Goal: Information Seeking & Learning: Learn about a topic

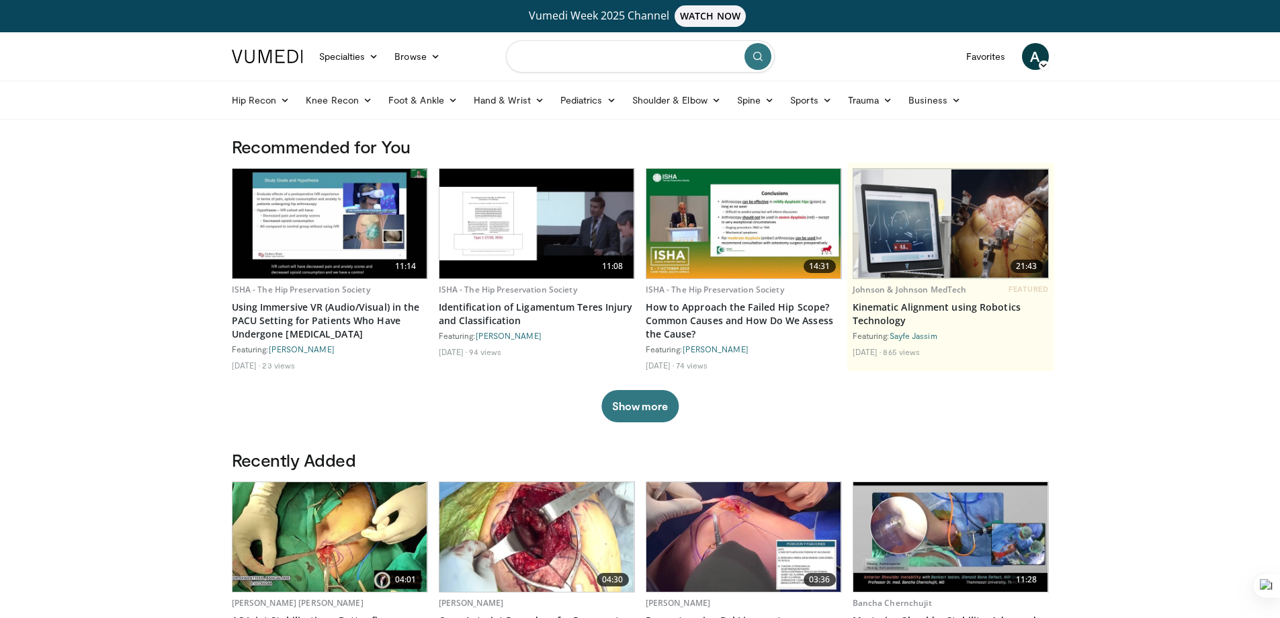
click at [571, 63] on input "Search topics, interventions" at bounding box center [640, 56] width 269 height 32
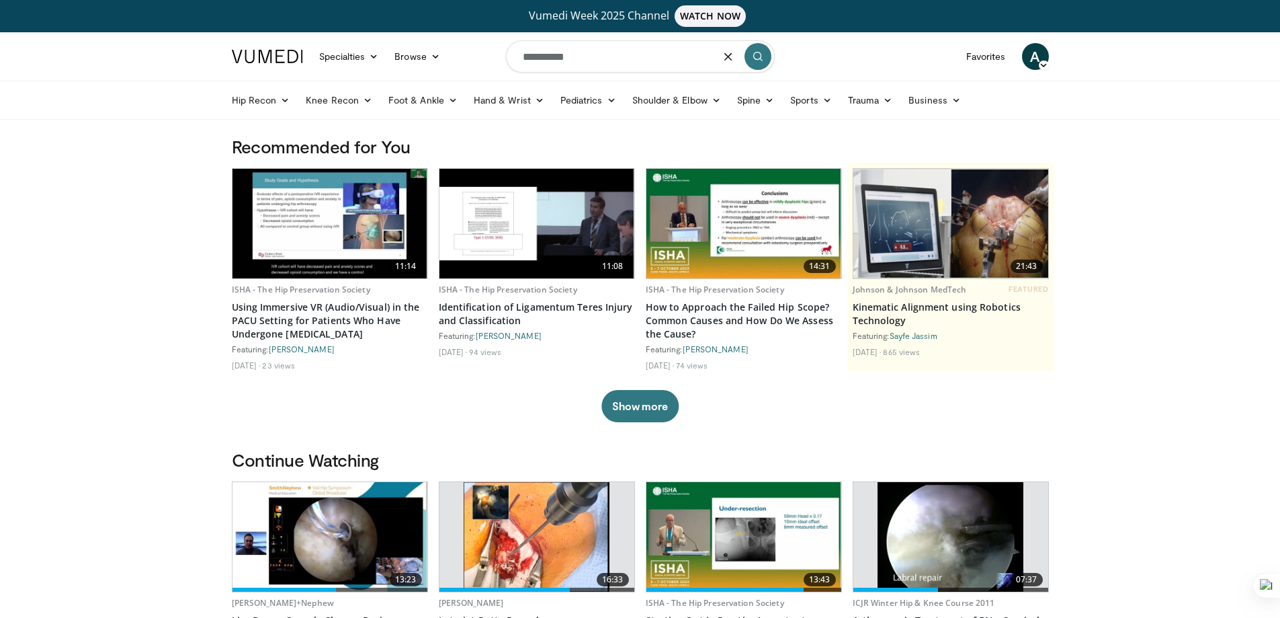
type input "**********"
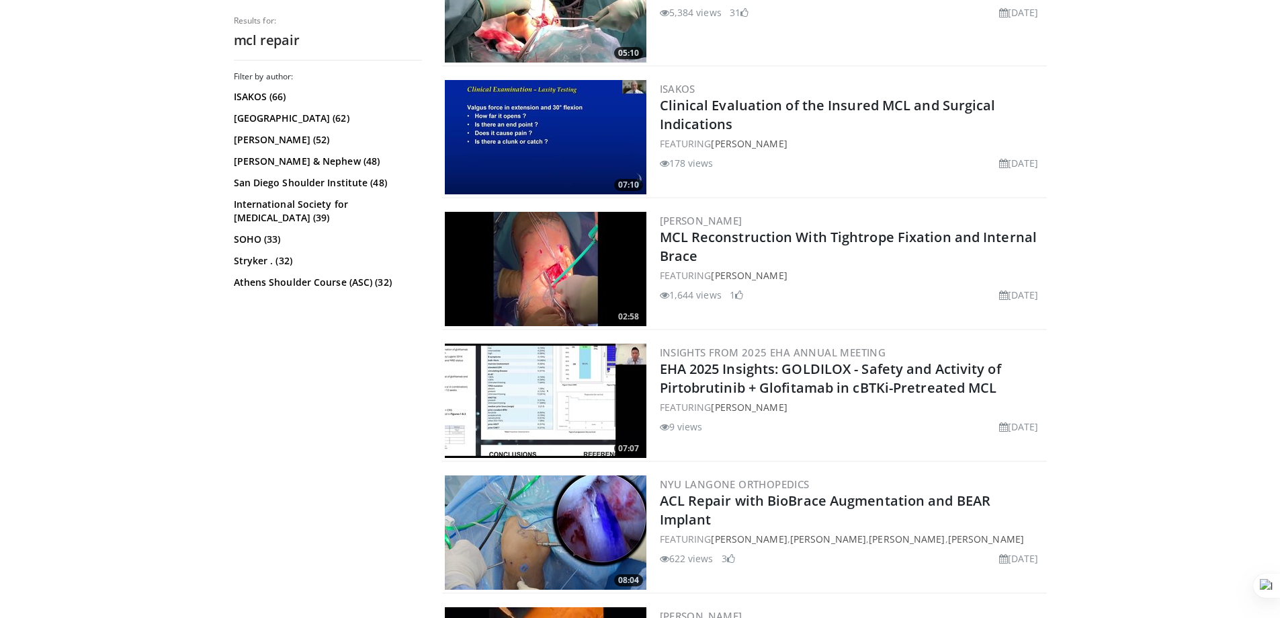
scroll to position [2218, 0]
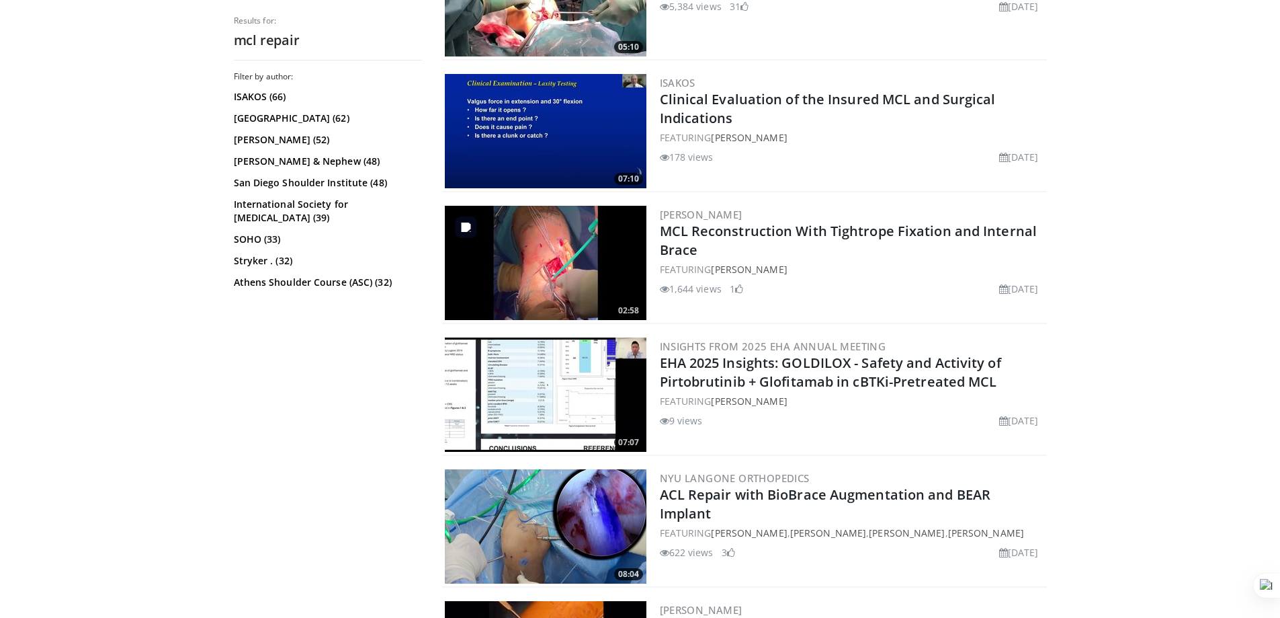
click at [580, 278] on img at bounding box center [546, 263] width 202 height 114
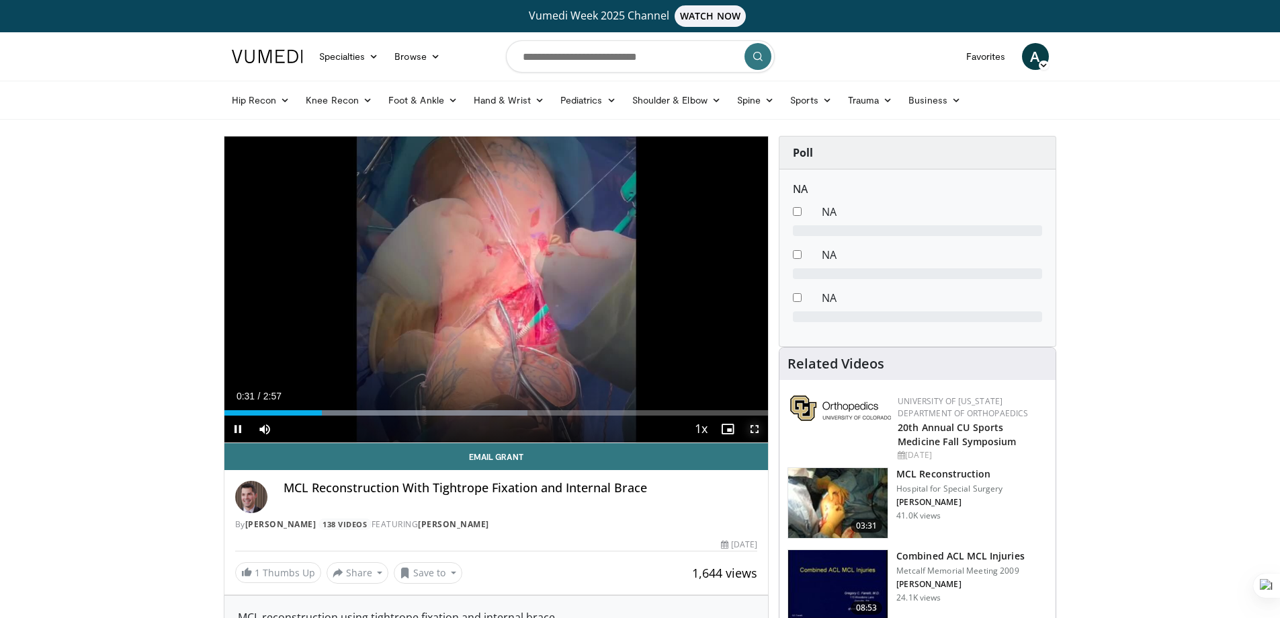
click at [754, 426] on span "Video Player" at bounding box center [754, 428] width 27 height 27
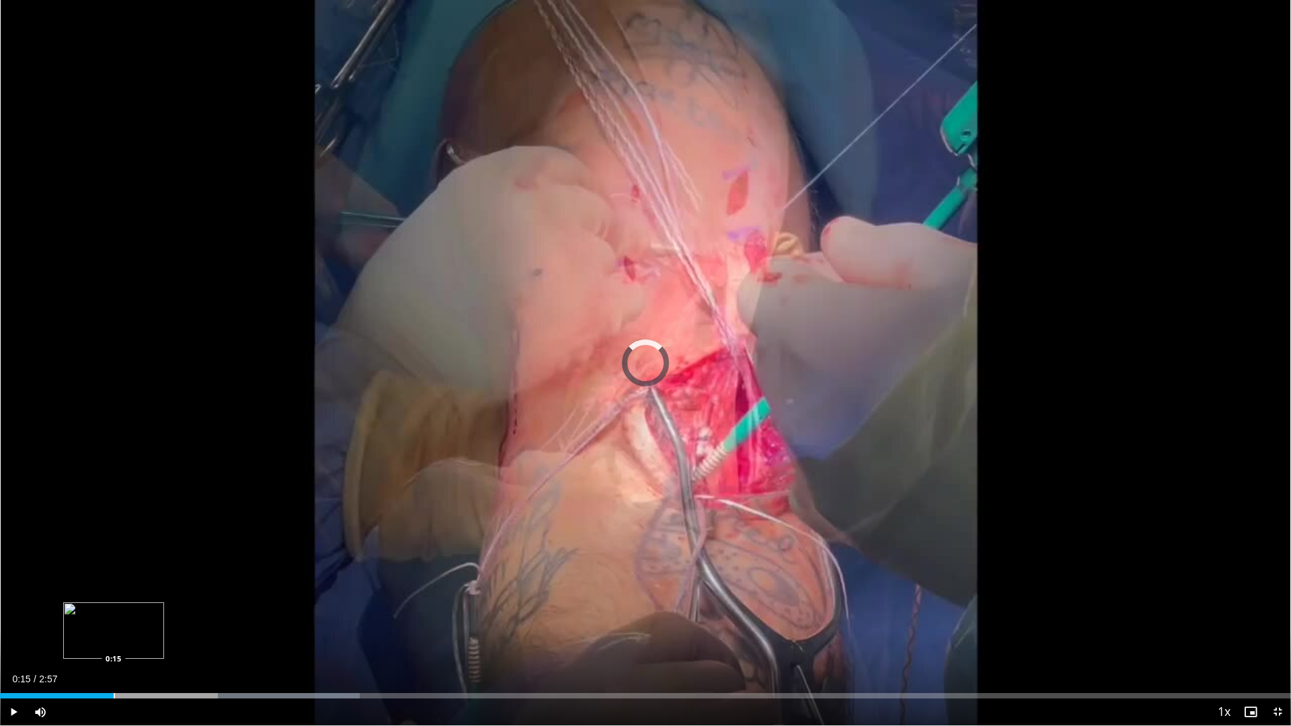
click at [114, 617] on div "Progress Bar" at bounding box center [114, 695] width 1 height 5
